Goal: Task Accomplishment & Management: Manage account settings

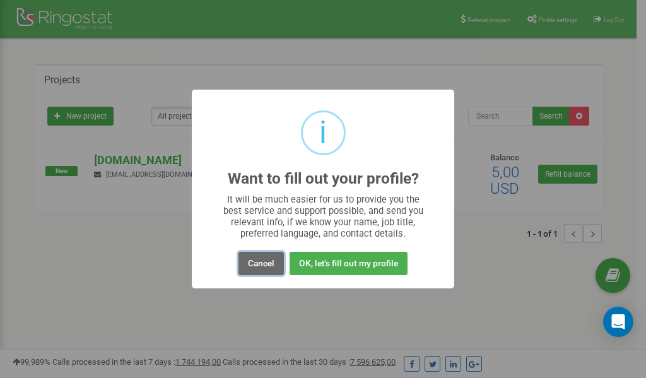
click at [266, 259] on button "Cancel" at bounding box center [260, 263] width 45 height 23
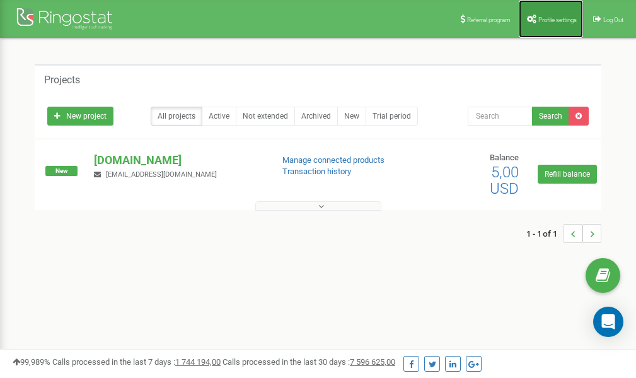
click at [540, 23] on link "Profile settings" at bounding box center [551, 19] width 64 height 38
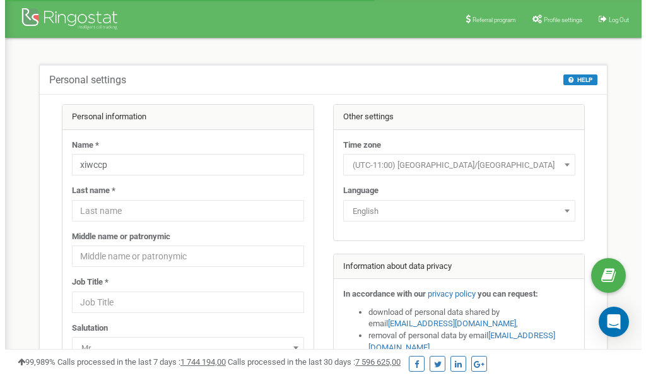
scroll to position [63, 0]
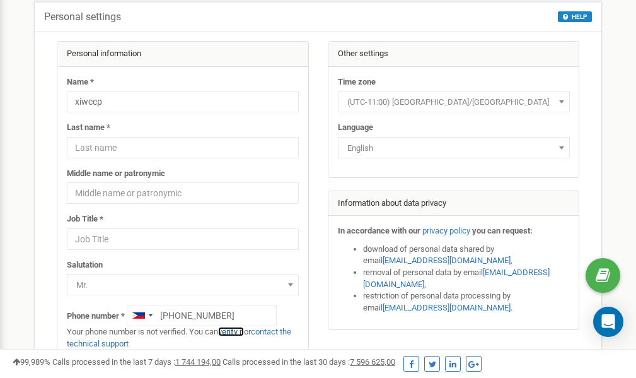
click at [235, 331] on link "verify it" at bounding box center [231, 331] width 26 height 9
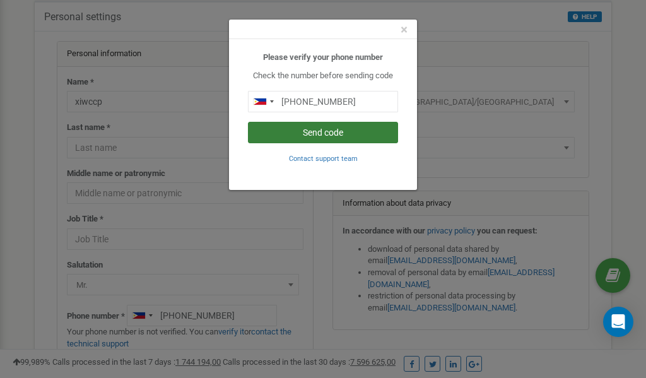
click at [325, 134] on button "Send code" at bounding box center [323, 132] width 150 height 21
